Goal: Browse casually

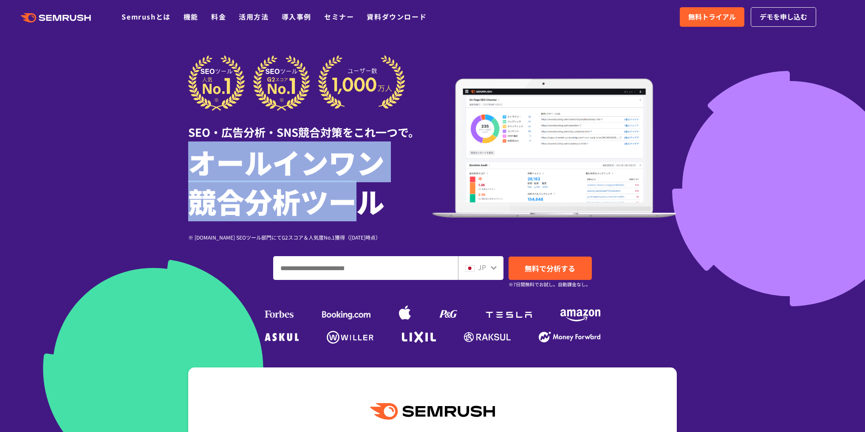
drag, startPoint x: 183, startPoint y: 160, endPoint x: 367, endPoint y: 191, distance: 187.4
click at [367, 191] on div "SEO・広告分析・SNS競合対策をこれ一つで。 オールインワン 競合分析ツール ※ [DOMAIN_NAME] SEOツール部門にてG2スコア＆人気度No.1…" at bounding box center [432, 200] width 505 height 291
drag, startPoint x: 383, startPoint y: 197, endPoint x: 184, endPoint y: 162, distance: 201.5
click at [184, 162] on div "SEO・広告分析・SNS競合対策をこれ一つで。 オールインワン 競合分析ツール ※ [DOMAIN_NAME] SEOツール部門にてG2スコア＆人気度No.1…" at bounding box center [432, 200] width 505 height 291
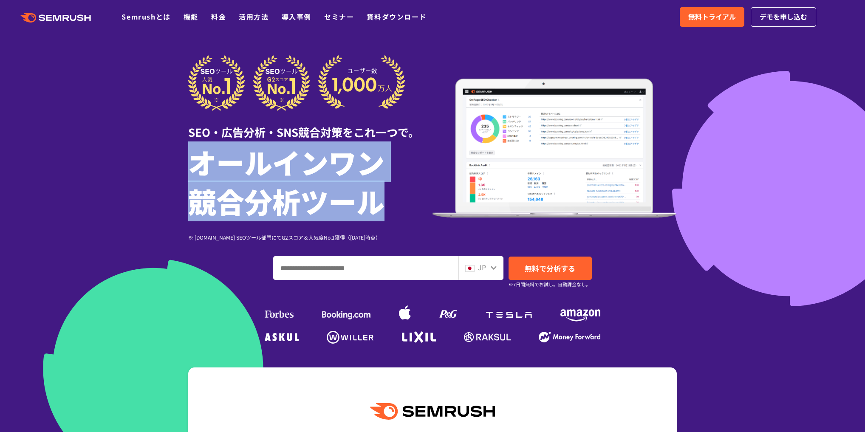
drag, startPoint x: 197, startPoint y: 163, endPoint x: 392, endPoint y: 202, distance: 198.4
click at [392, 202] on h1 "オールインワン 競合分析ツール" at bounding box center [310, 181] width 244 height 78
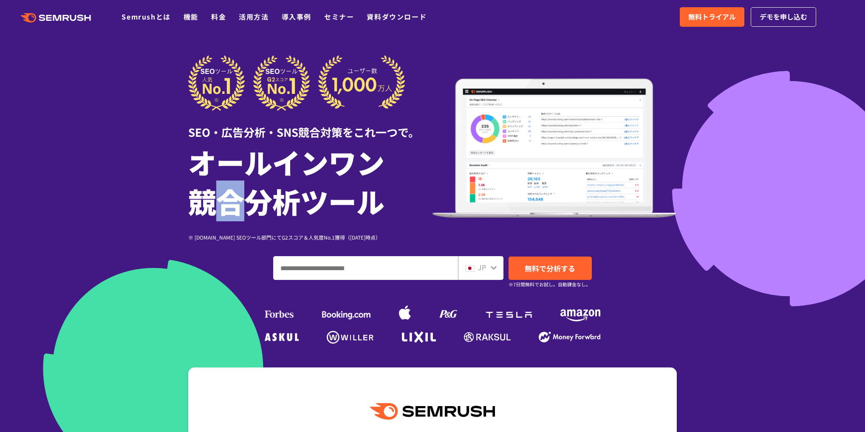
drag, startPoint x: 239, startPoint y: 207, endPoint x: 206, endPoint y: 207, distance: 33.1
click at [206, 207] on h1 "オールインワン 競合分析ツール" at bounding box center [310, 181] width 244 height 78
